Goal: Task Accomplishment & Management: Complete application form

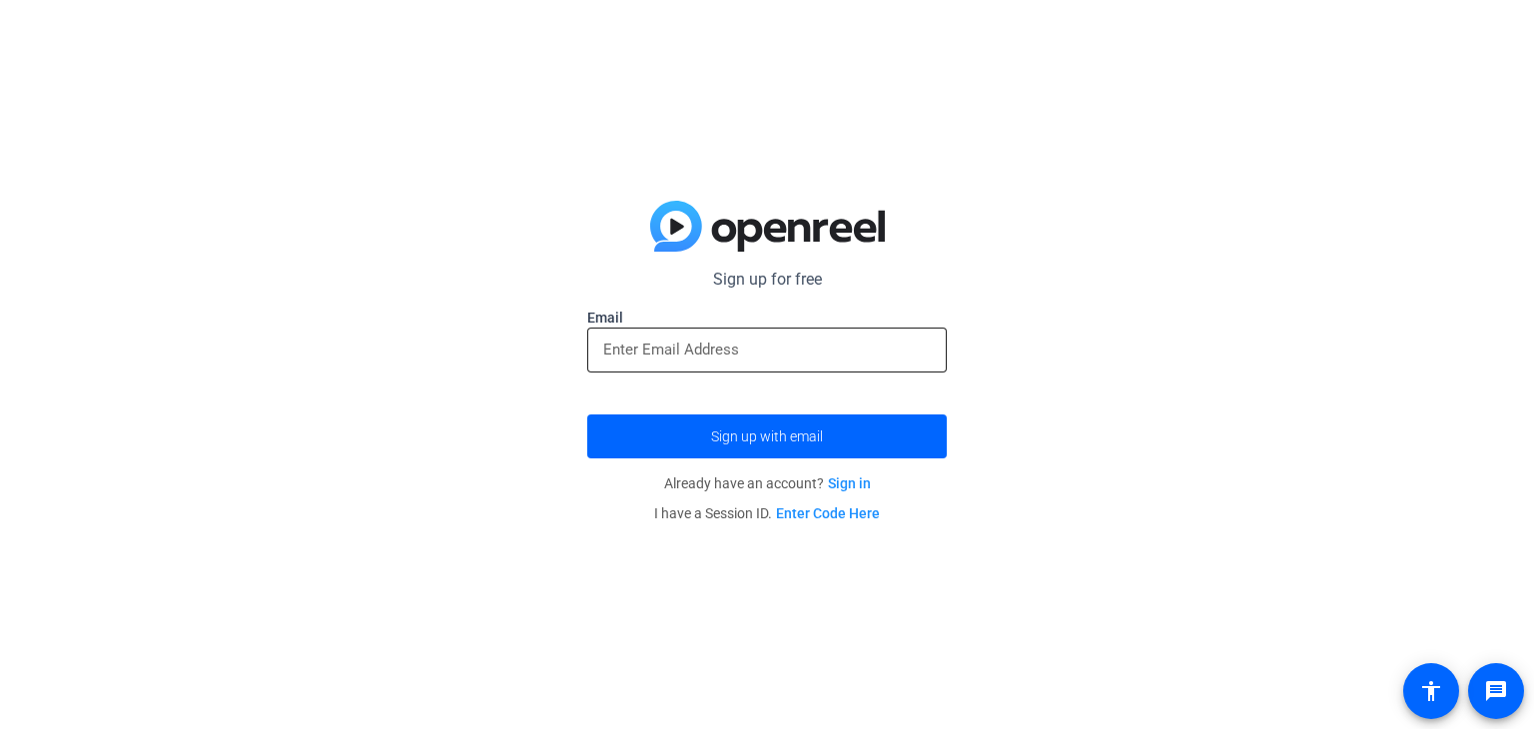
click at [858, 355] on input "email" at bounding box center [767, 350] width 328 height 24
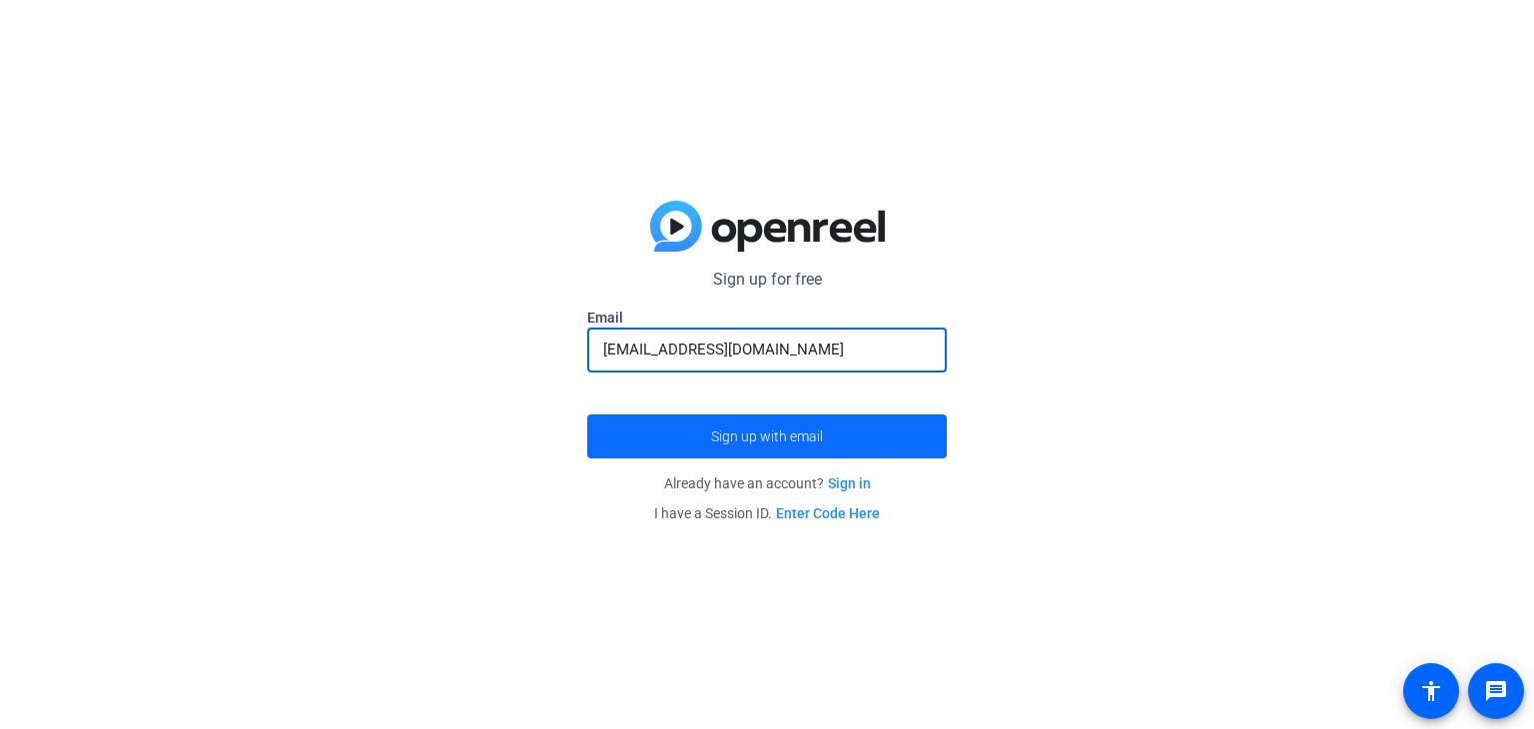
type input "[EMAIL_ADDRESS][DOMAIN_NAME]"
click at [791, 436] on span "Sign up with email" at bounding box center [767, 436] width 112 height 0
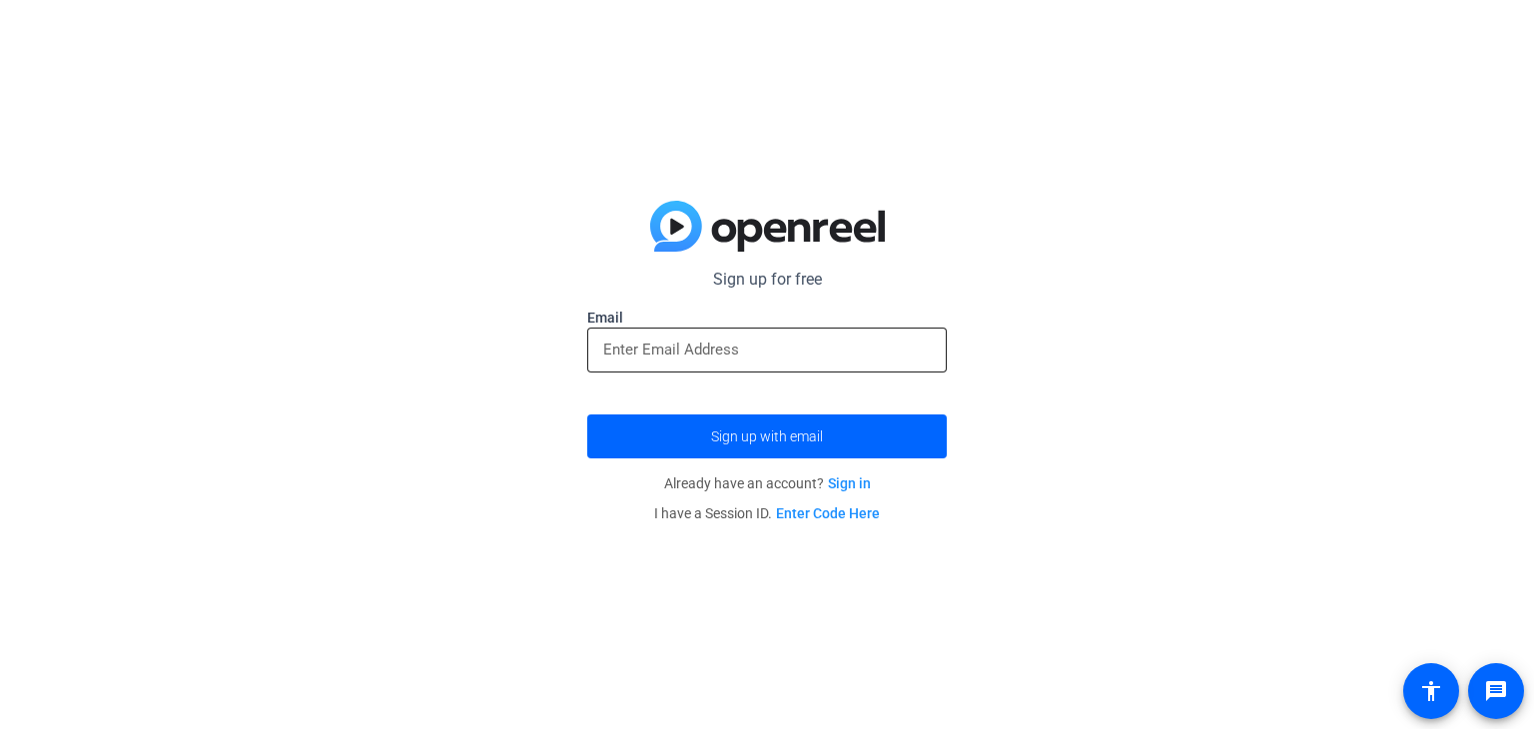
click at [799, 364] on div at bounding box center [767, 350] width 328 height 45
click at [797, 362] on input "email" at bounding box center [767, 350] width 328 height 24
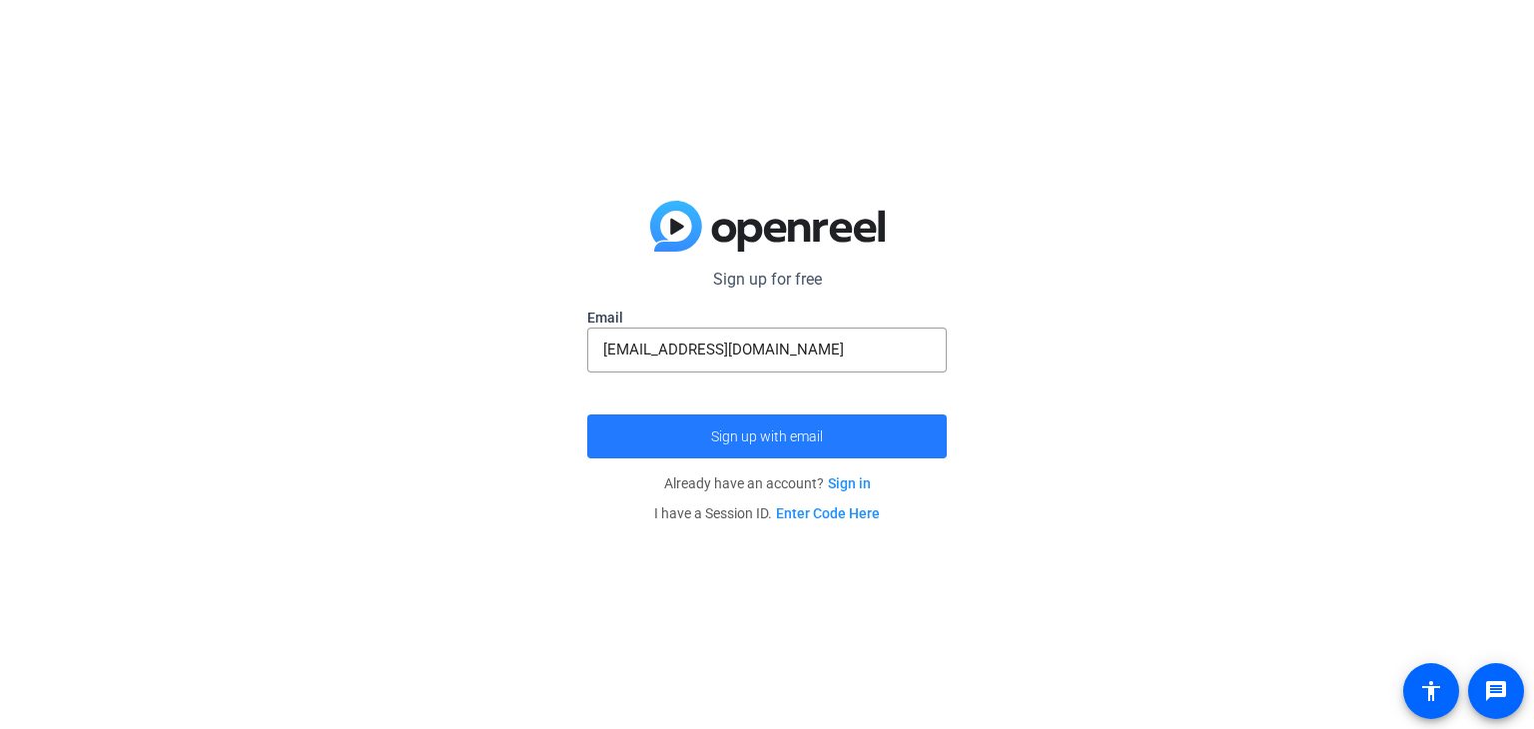
click at [763, 436] on span "Sign up with email" at bounding box center [767, 436] width 112 height 0
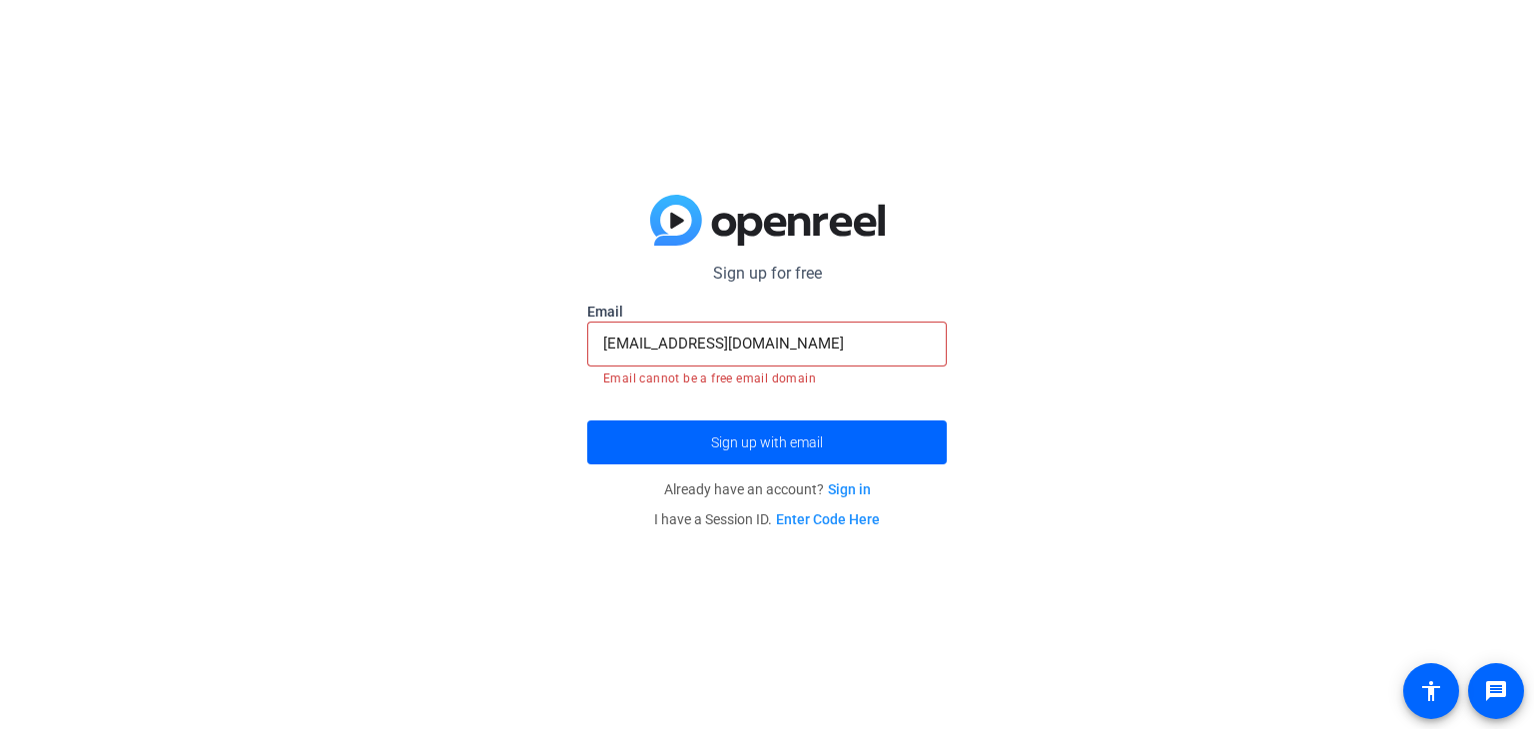
click at [858, 349] on input "[EMAIL_ADDRESS][DOMAIN_NAME]" at bounding box center [767, 344] width 328 height 24
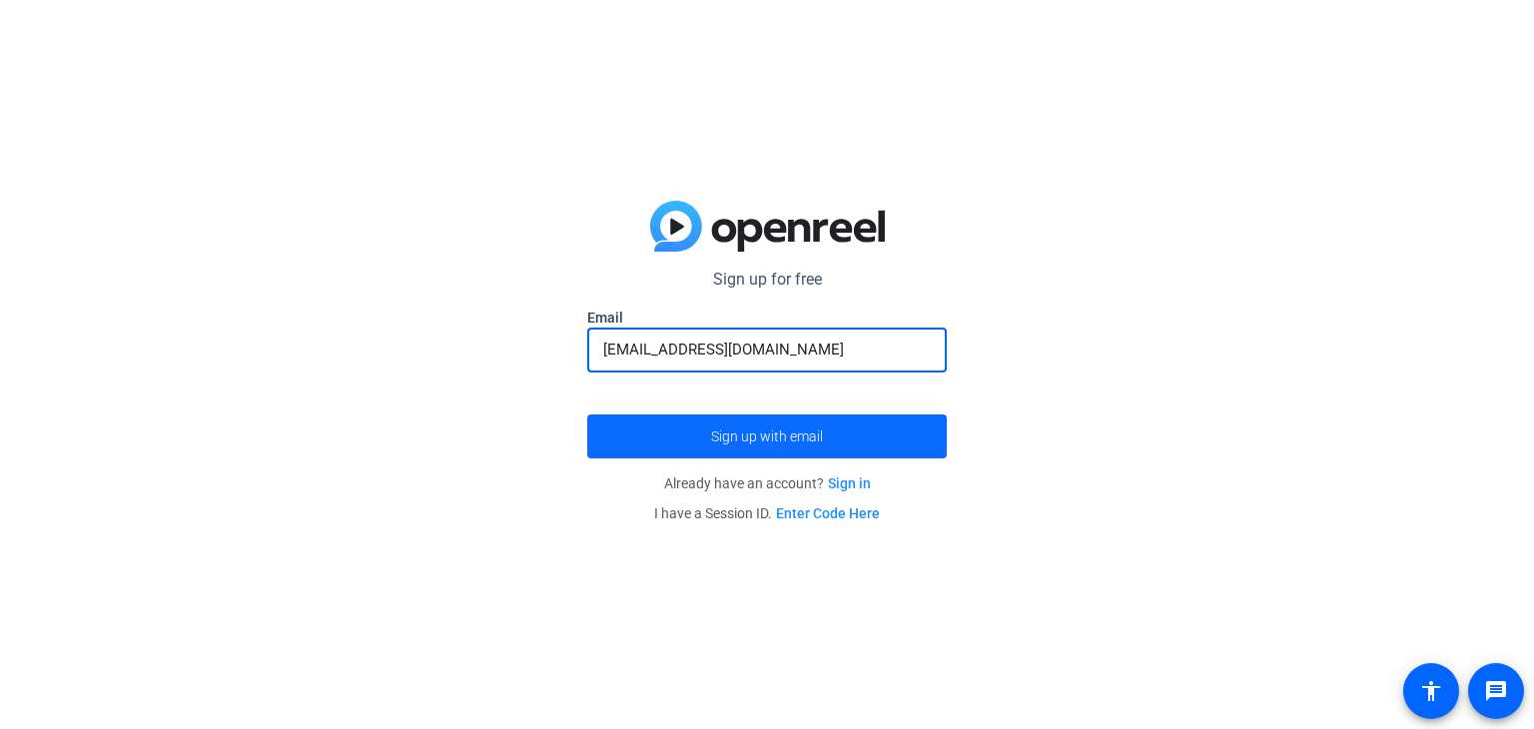
type input "keabar2008@gmail.com"
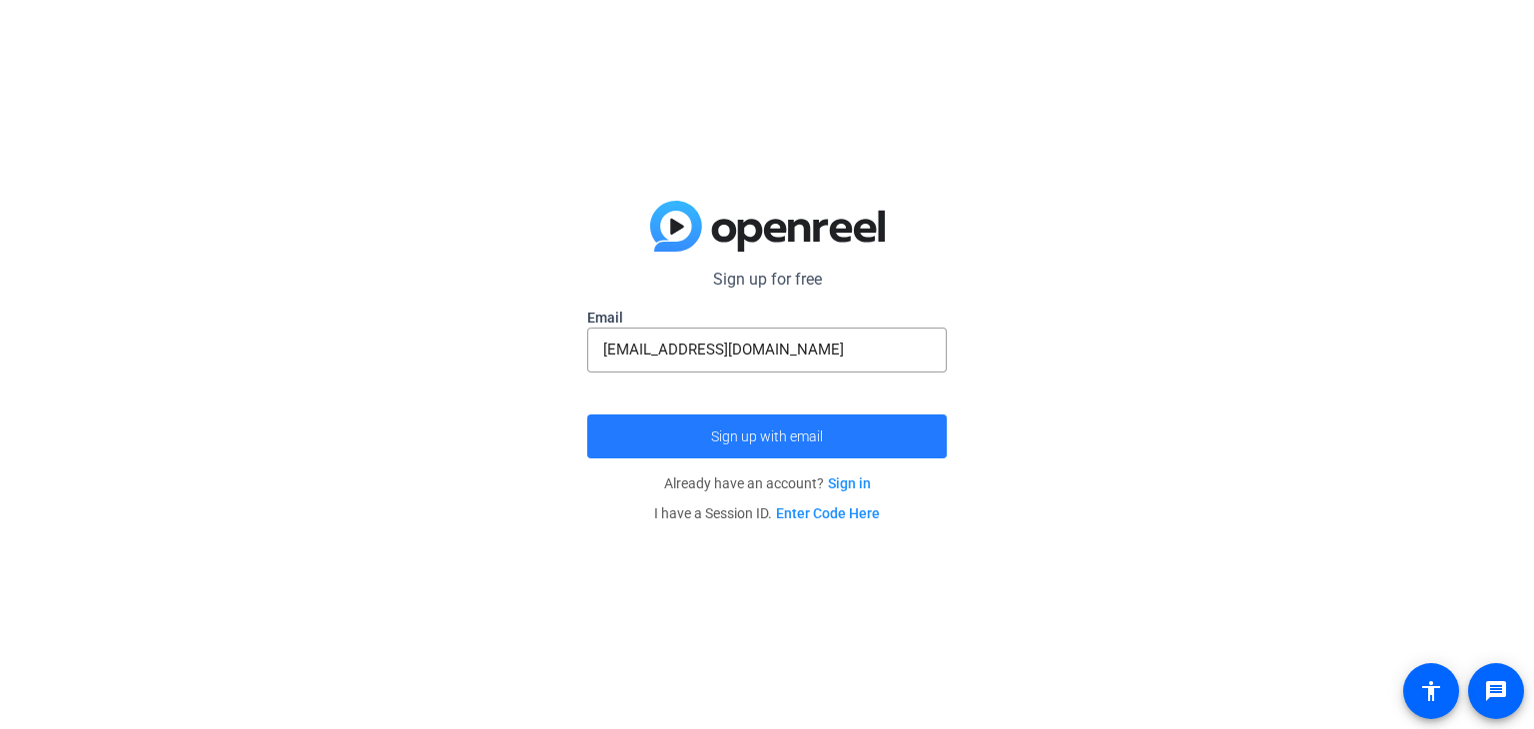
click at [718, 420] on span "submit" at bounding box center [767, 436] width 360 height 48
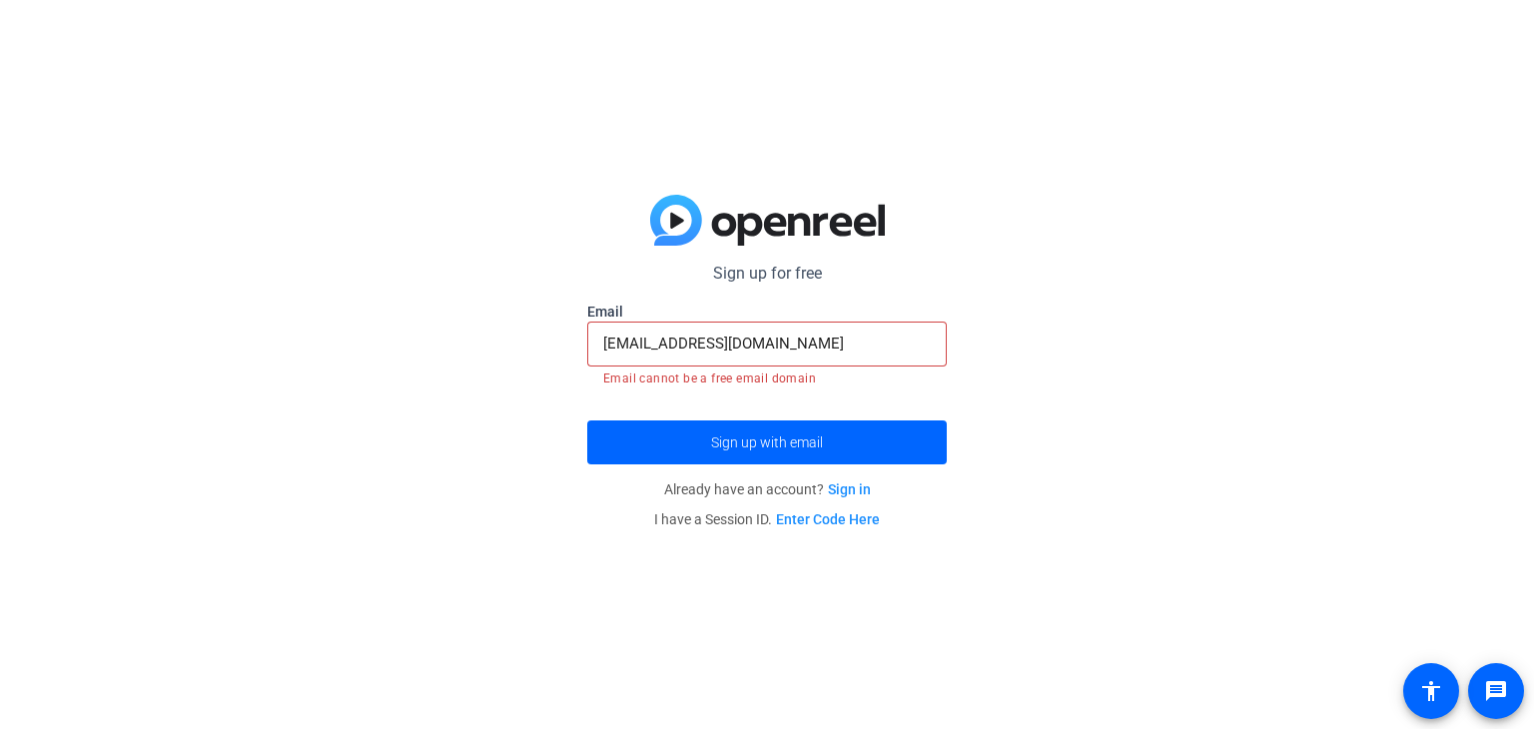
click at [831, 482] on link "Sign in" at bounding box center [849, 489] width 43 height 16
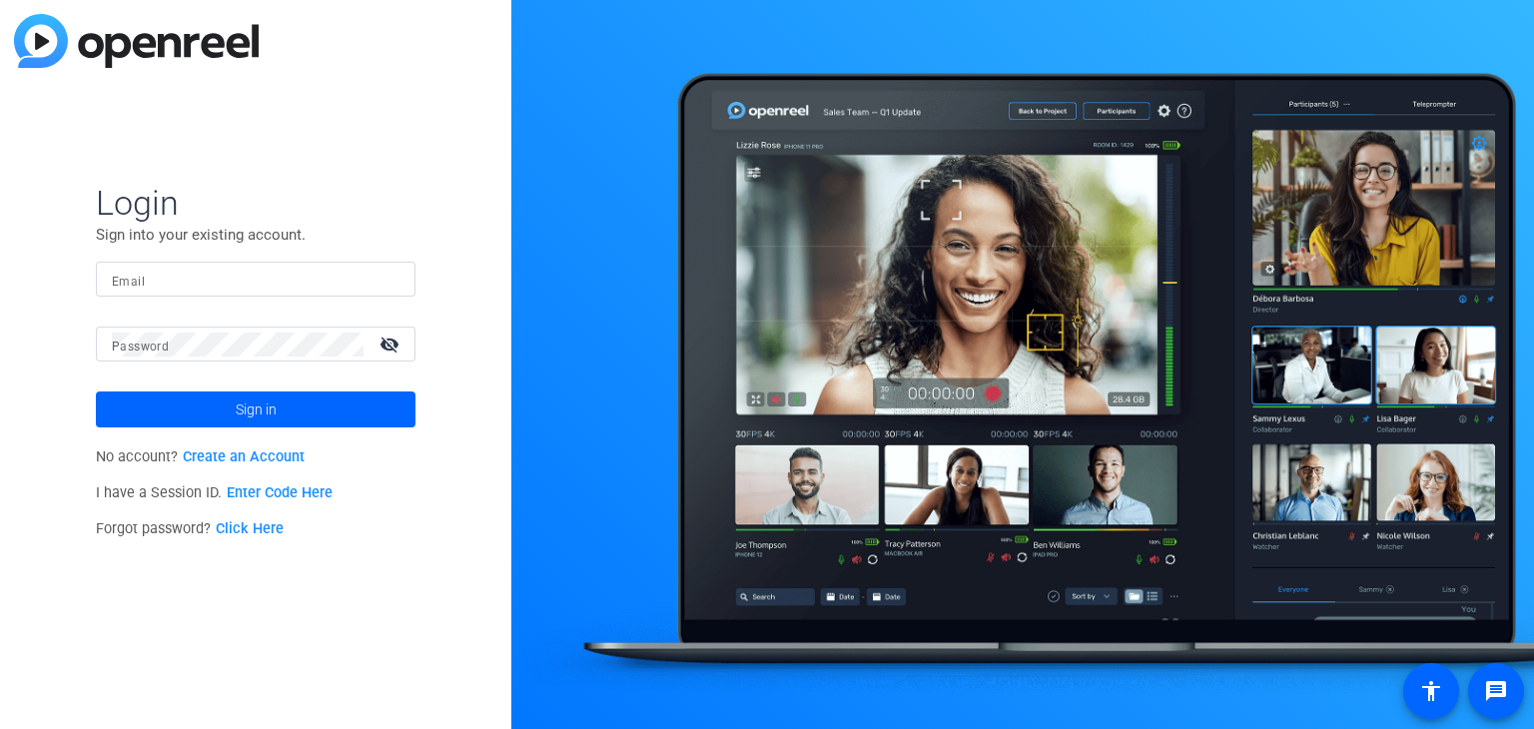
click at [311, 263] on div at bounding box center [256, 279] width 288 height 35
click at [256, 451] on link "Create an Account" at bounding box center [244, 456] width 122 height 17
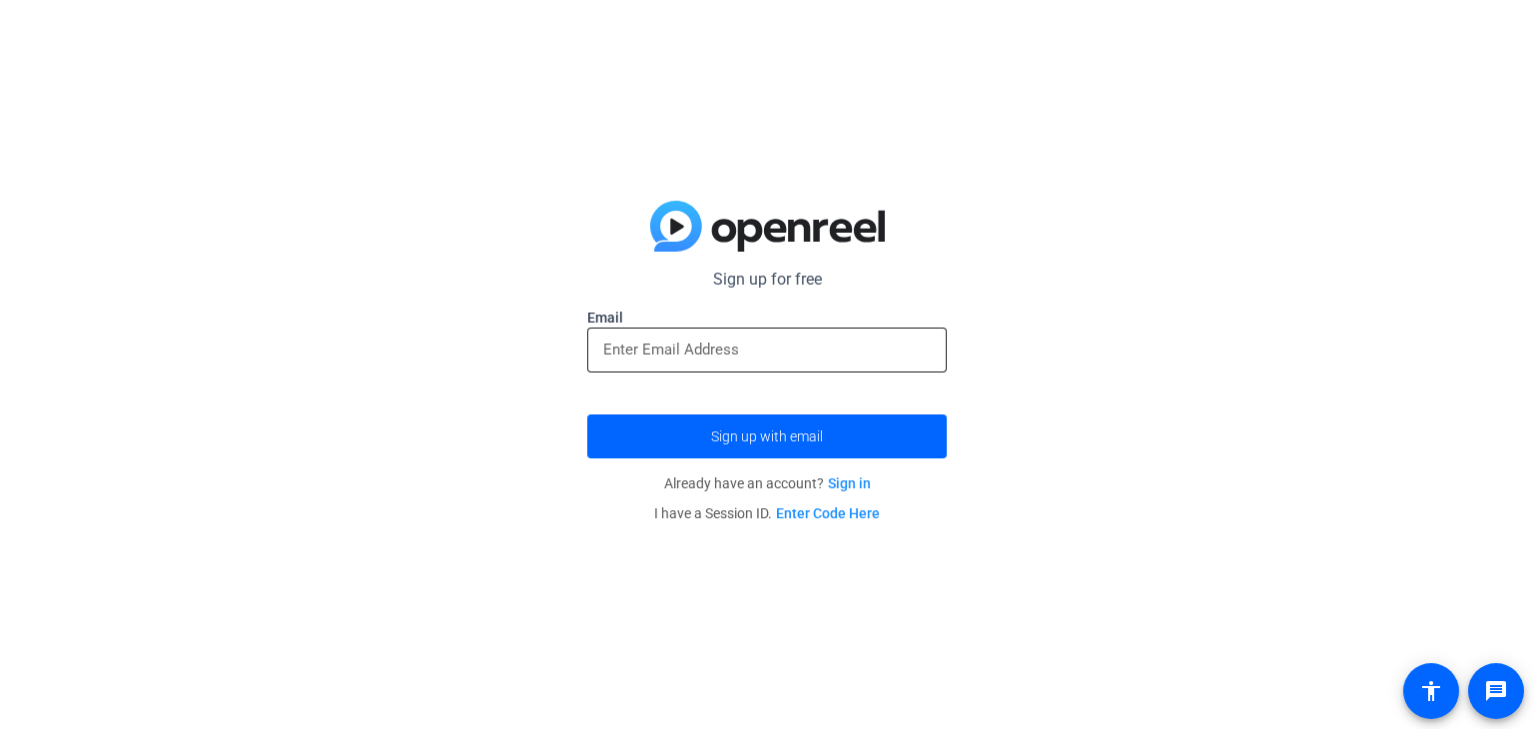
click at [599, 344] on div at bounding box center [767, 350] width 360 height 45
